Goal: Find specific page/section: Find specific page/section

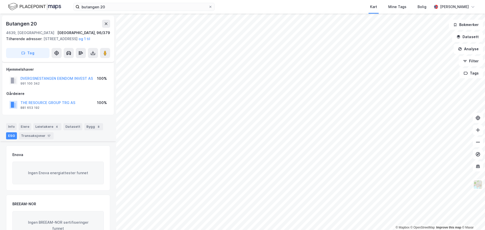
scroll to position [83, 0]
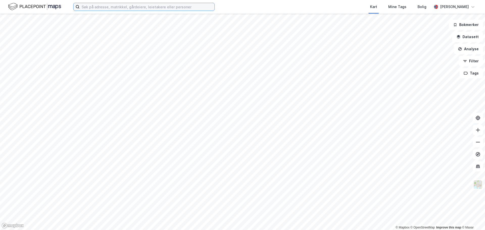
click at [130, 5] on input at bounding box center [147, 7] width 135 height 8
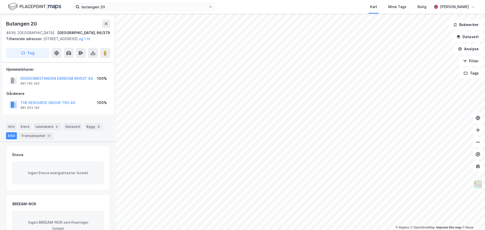
scroll to position [83, 0]
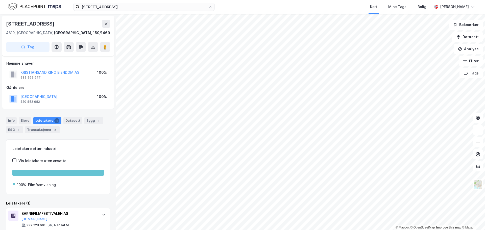
scroll to position [11, 0]
